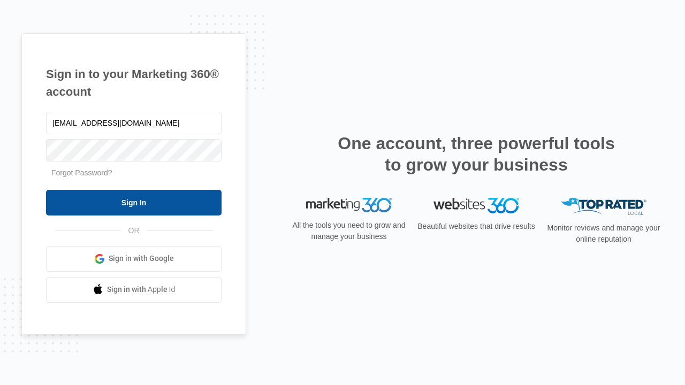
click at [134, 202] on input "Sign In" at bounding box center [133, 203] width 175 height 26
